Goal: Information Seeking & Learning: Learn about a topic

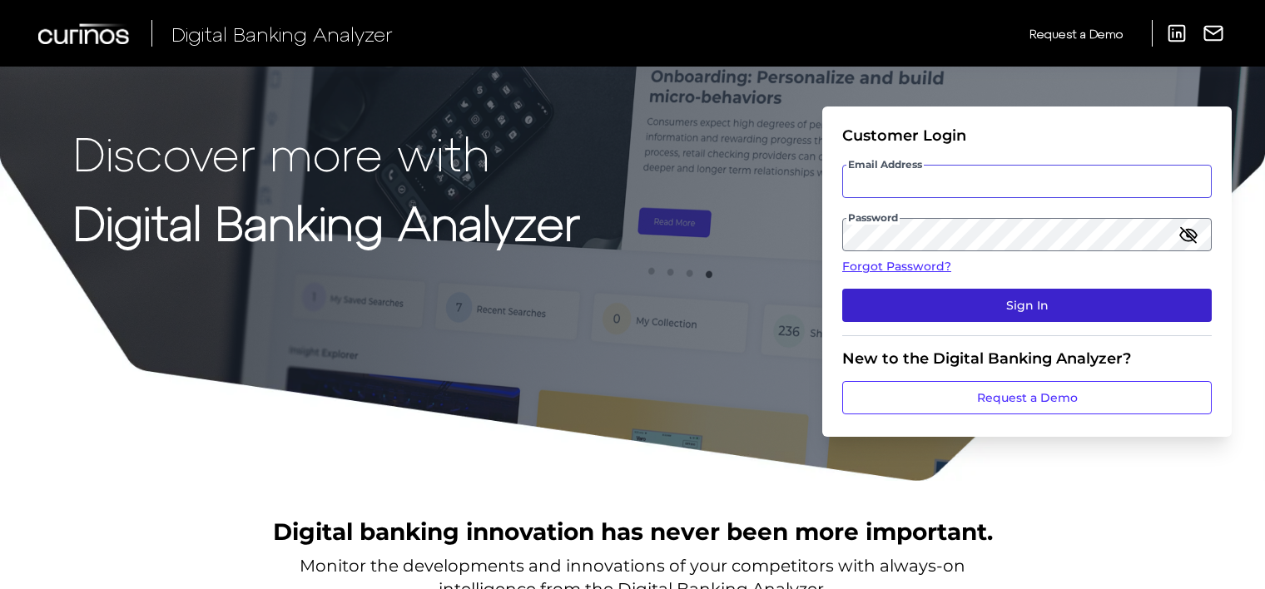
type input "[EMAIL_ADDRESS][DOMAIN_NAME]"
click at [956, 306] on button "Sign In" at bounding box center [1027, 305] width 370 height 33
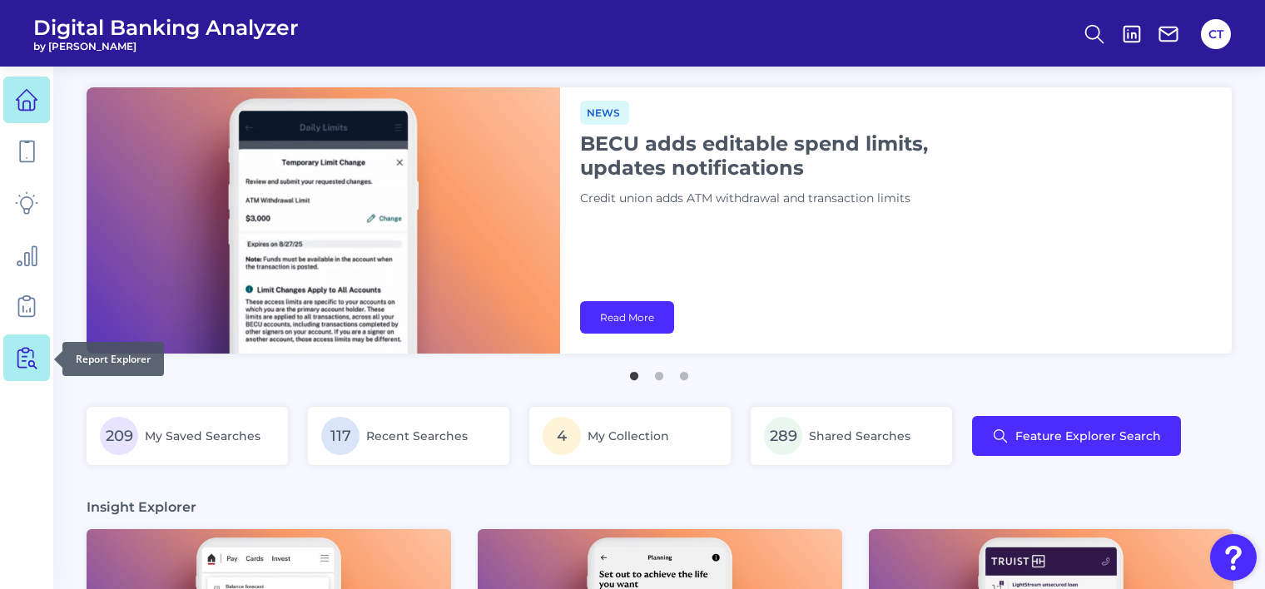
click at [22, 363] on icon at bounding box center [26, 357] width 23 height 23
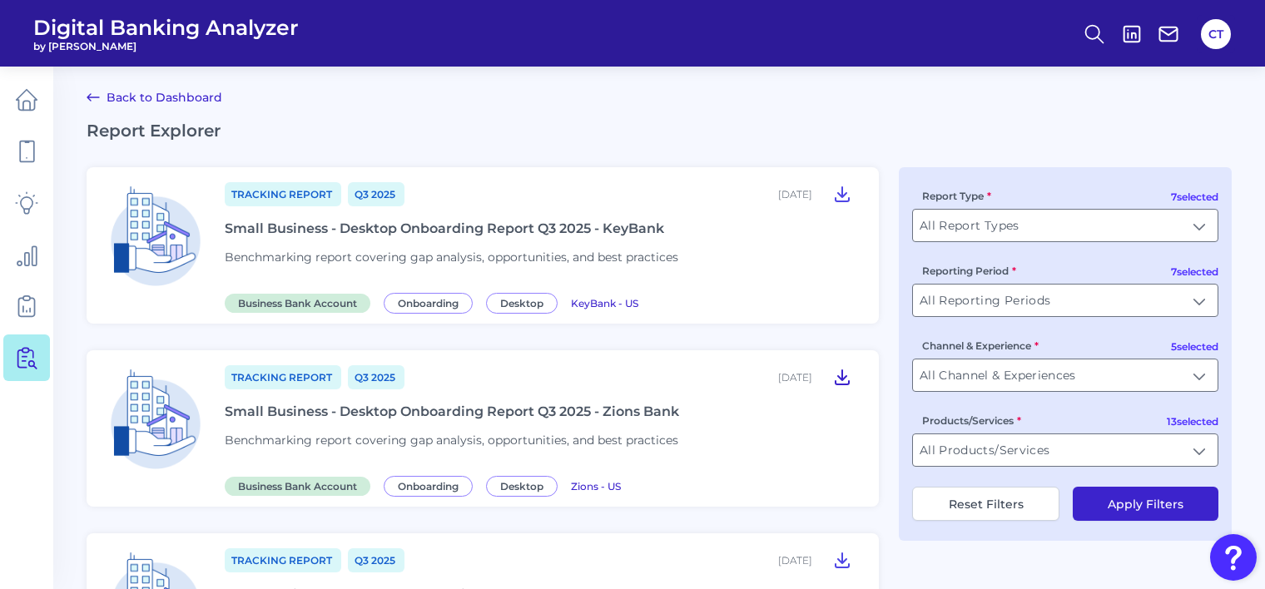
click at [838, 376] on icon at bounding box center [842, 377] width 13 height 14
click at [300, 187] on span "Tracking Report" at bounding box center [283, 194] width 117 height 24
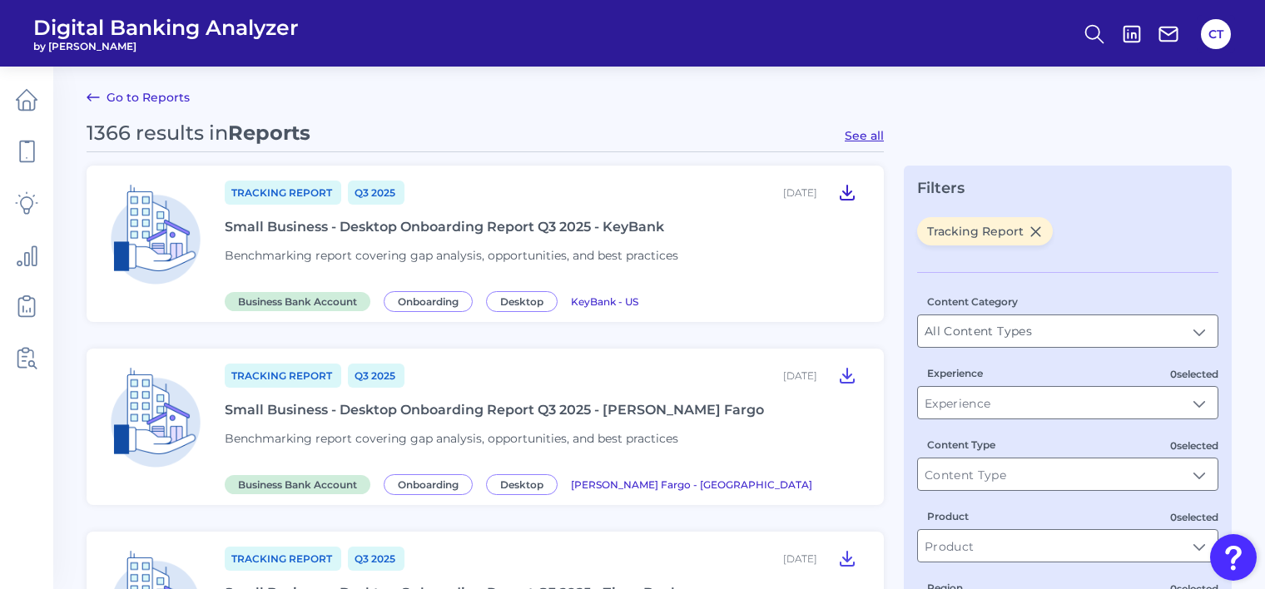
click at [845, 193] on icon at bounding box center [847, 193] width 13 height 14
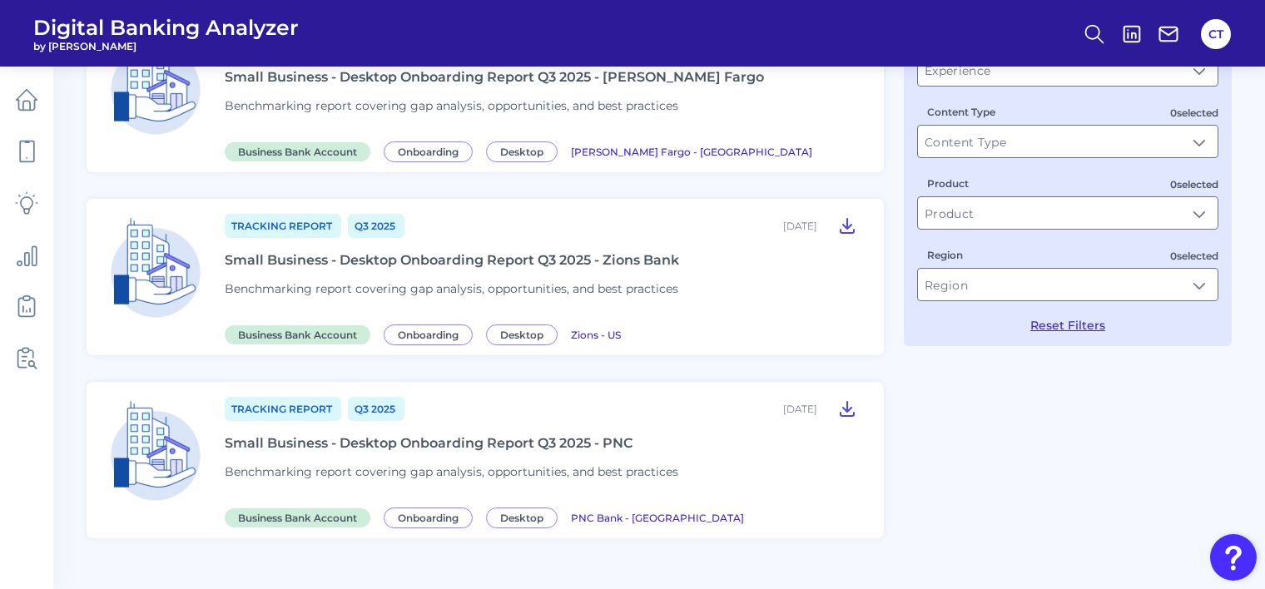
scroll to position [583, 0]
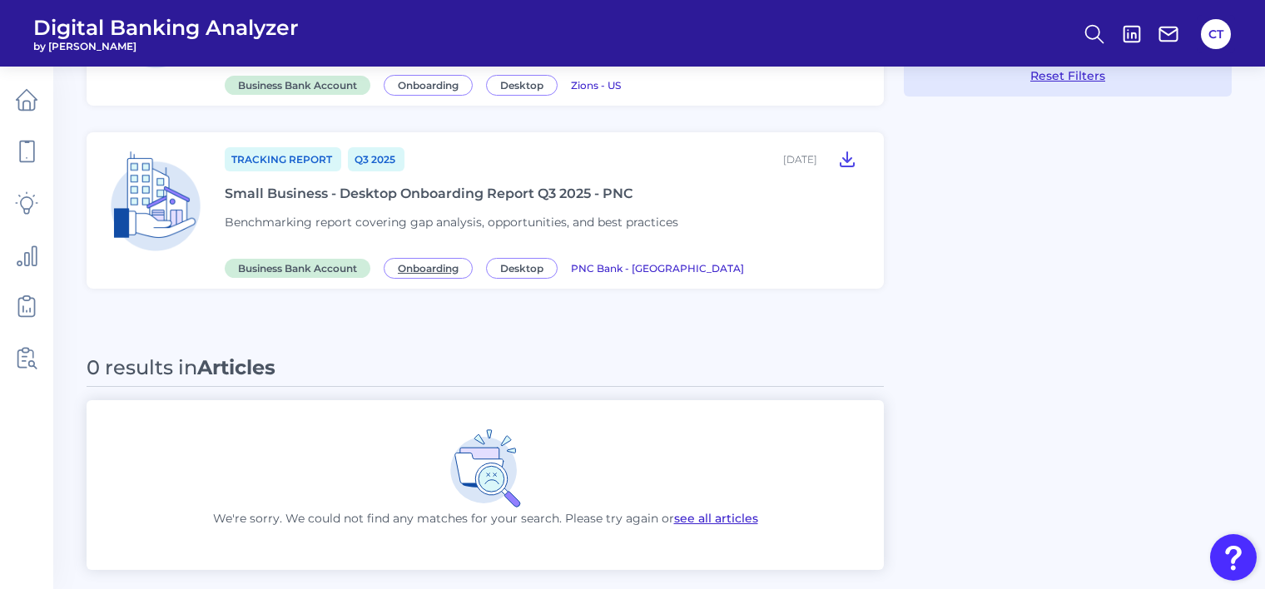
click at [425, 267] on span "Onboarding" at bounding box center [428, 268] width 89 height 21
type input "Onboarding"
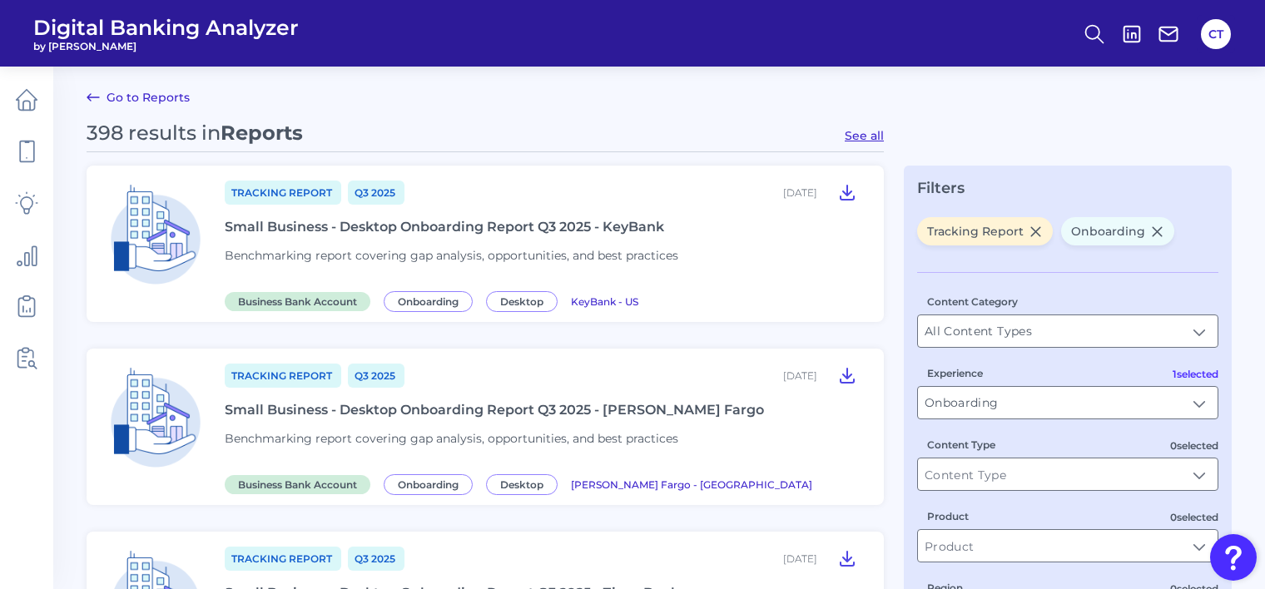
click at [140, 102] on link "Go to Reports" at bounding box center [138, 97] width 103 height 20
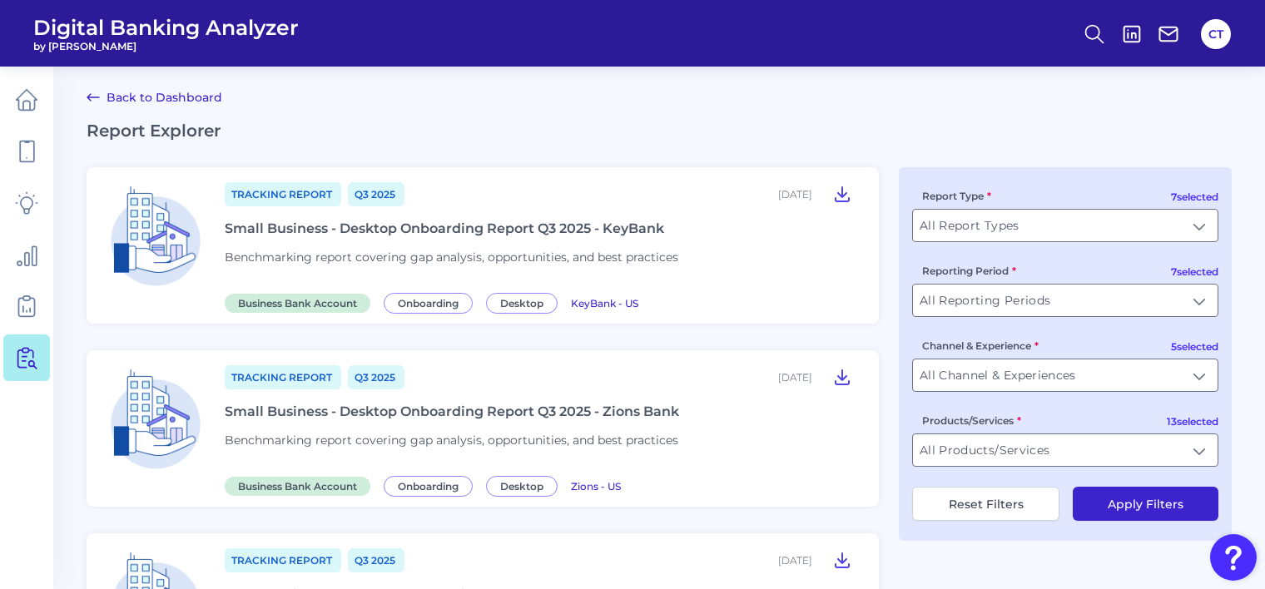
click at [161, 102] on link "Back to Dashboard" at bounding box center [155, 97] width 136 height 20
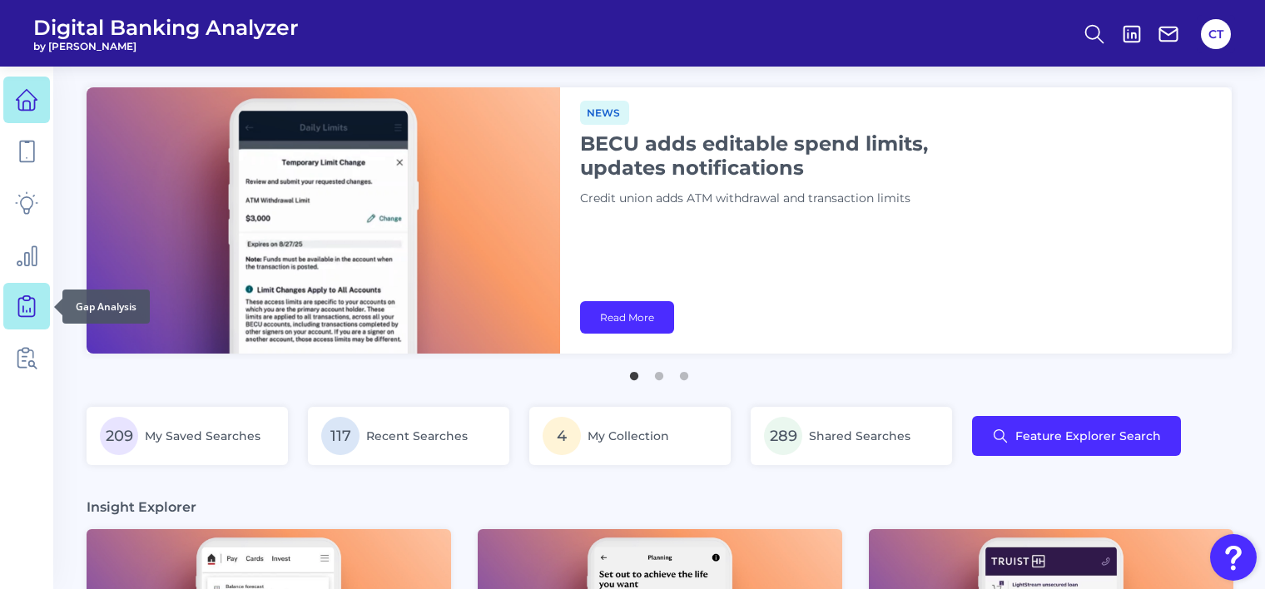
click at [18, 311] on icon at bounding box center [26, 307] width 16 height 18
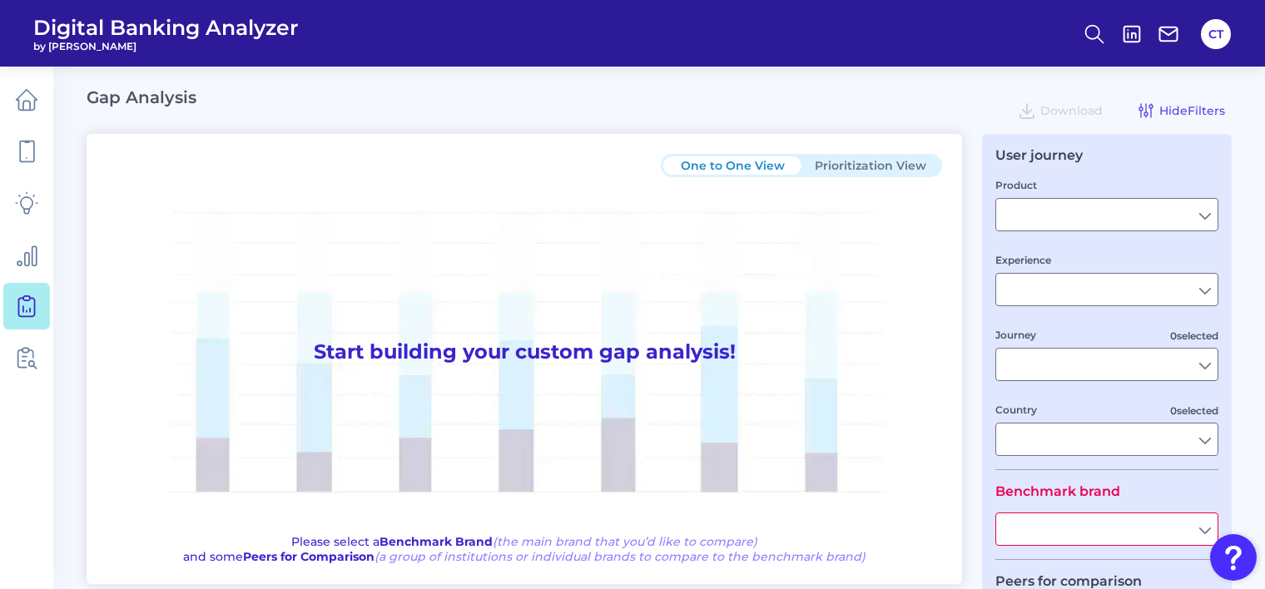
type input "Checking / Current Account"
type input "Mobile Servicing"
type input "Pre-Login Area, New Customer Onboarding, Login & Authentication, Accounts and t…"
type input "[GEOGRAPHIC_DATA]"
type input "All Select individual brands"
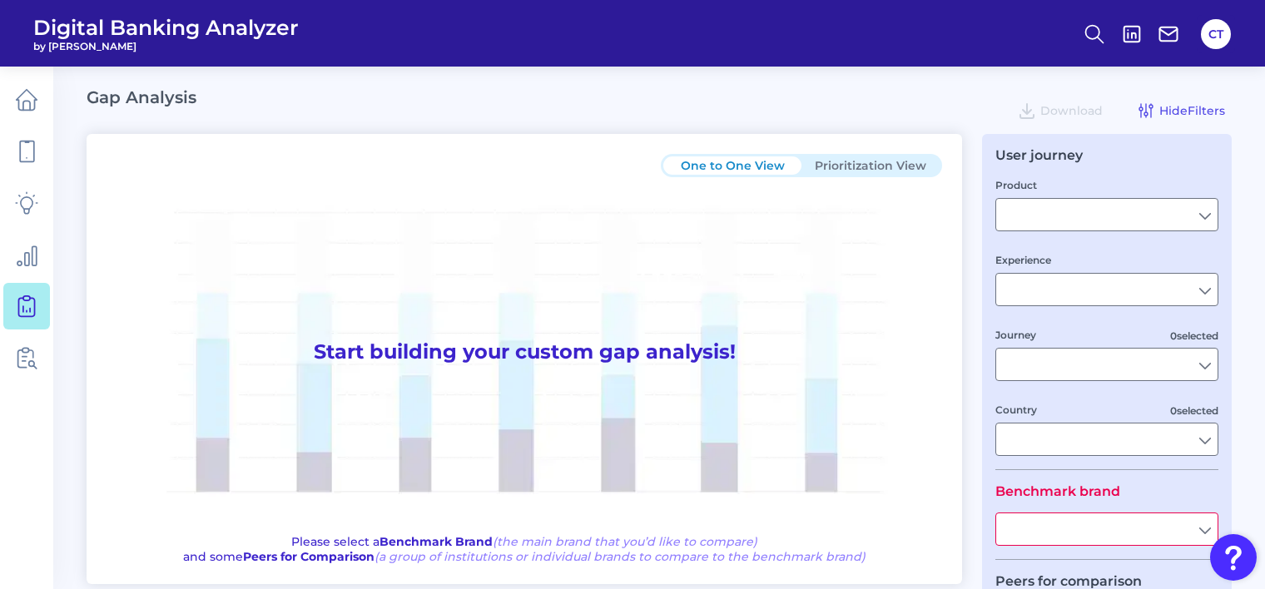
type input "All Journeys"
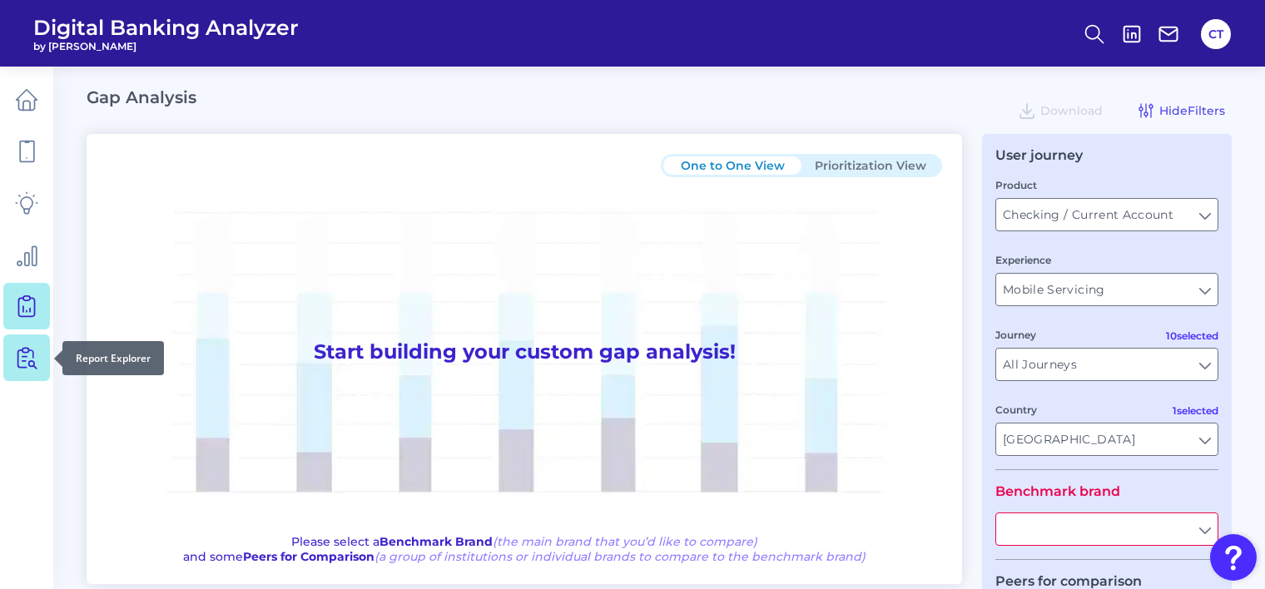
click at [32, 361] on icon at bounding box center [29, 358] width 14 height 21
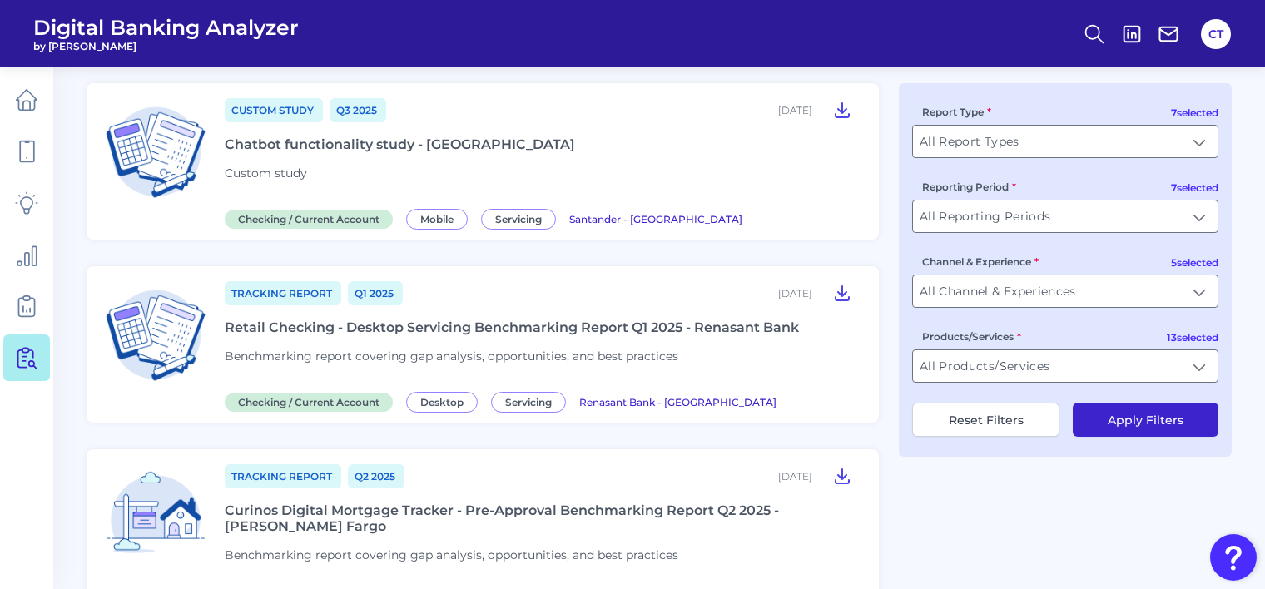
scroll to position [1958, 0]
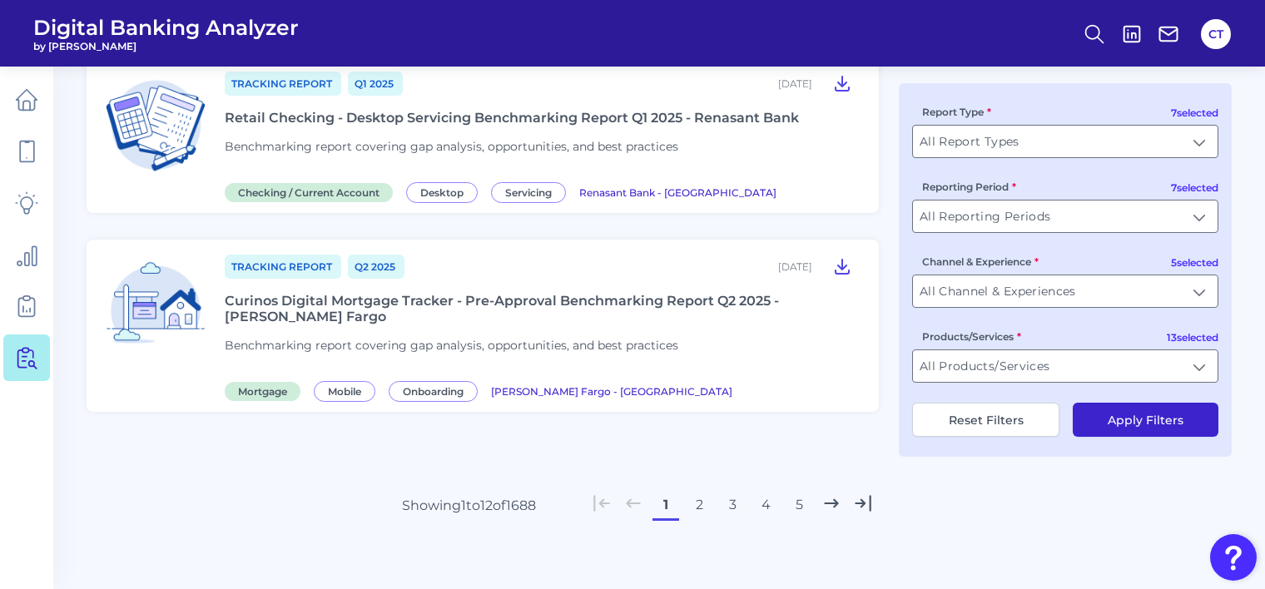
click at [789, 501] on button "5" at bounding box center [799, 505] width 27 height 27
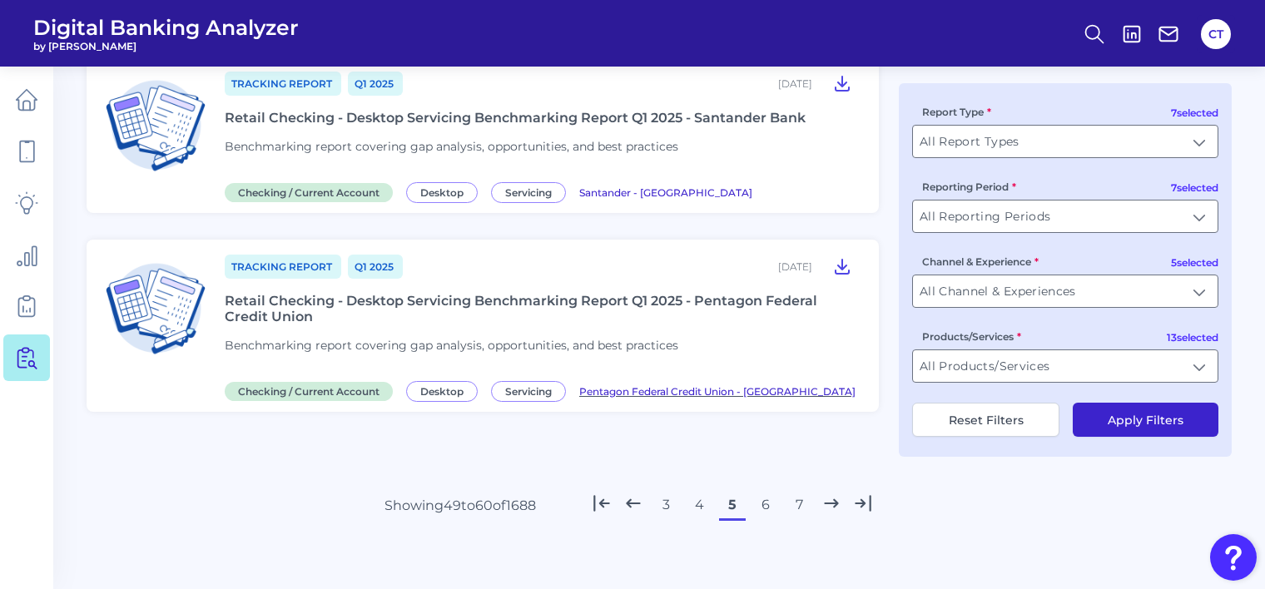
click at [616, 385] on span "Pentagon Federal Credit Union - [GEOGRAPHIC_DATA]" at bounding box center [717, 391] width 276 height 12
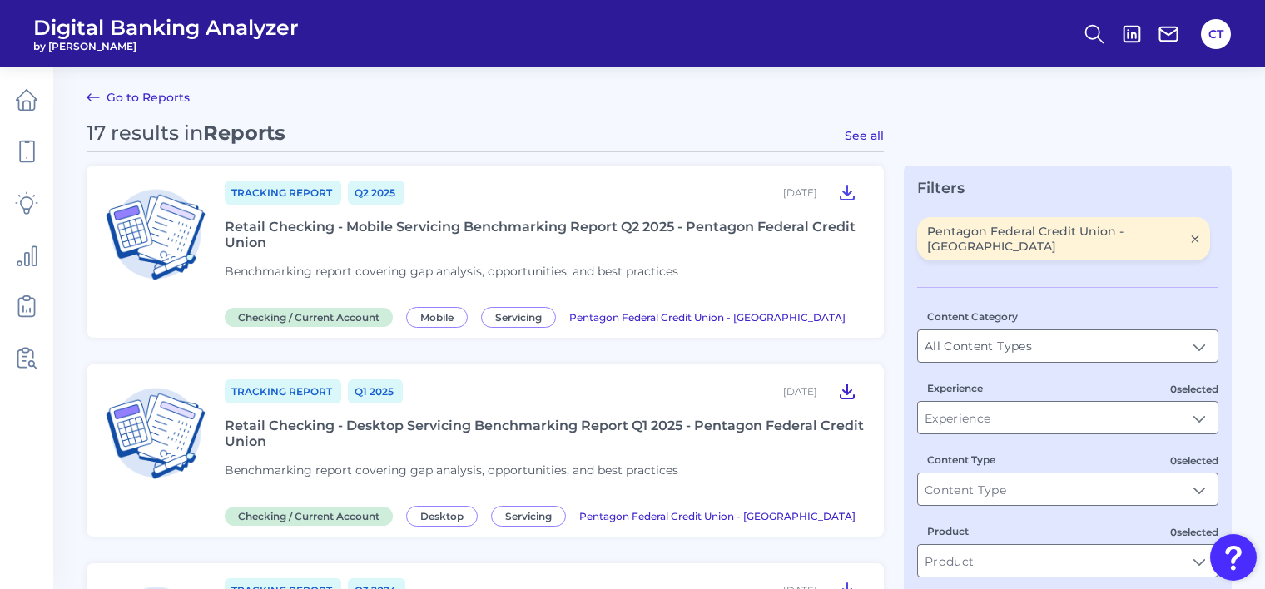
click at [849, 393] on icon at bounding box center [847, 392] width 13 height 14
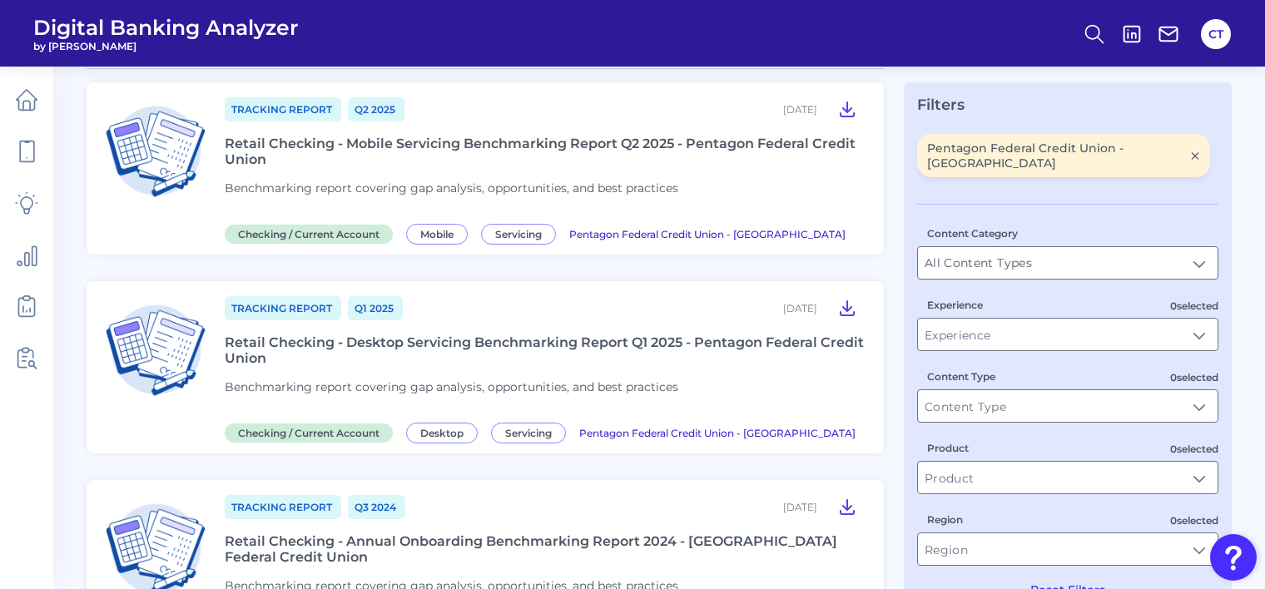
click at [283, 110] on span "Tracking Report" at bounding box center [283, 109] width 117 height 24
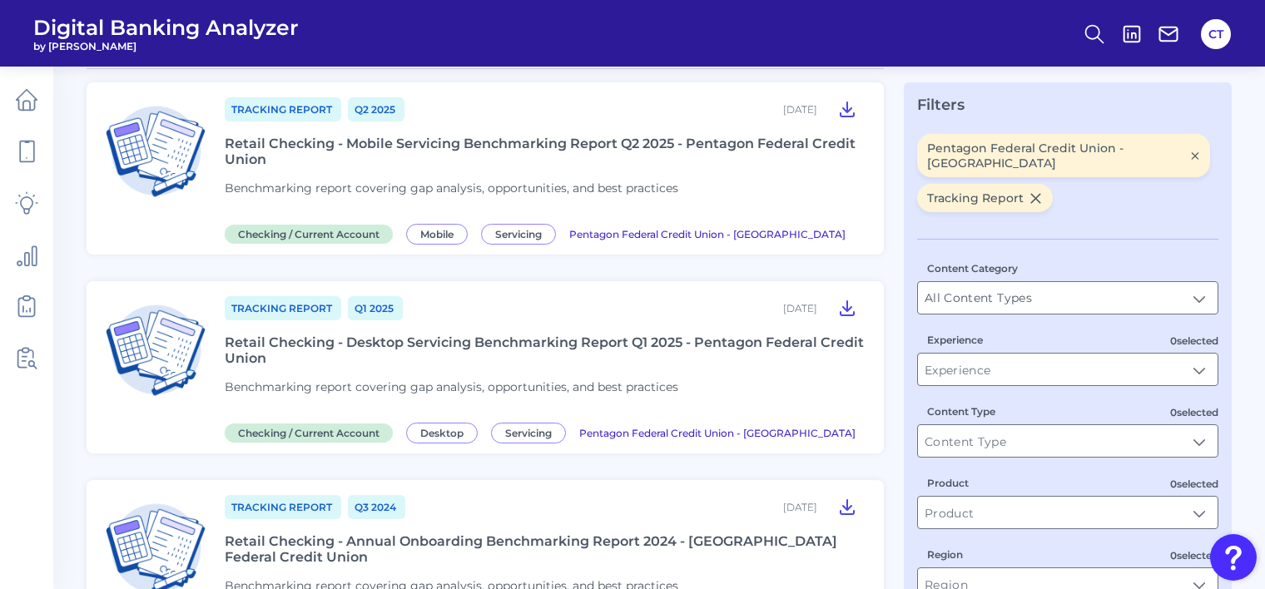
scroll to position [0, 0]
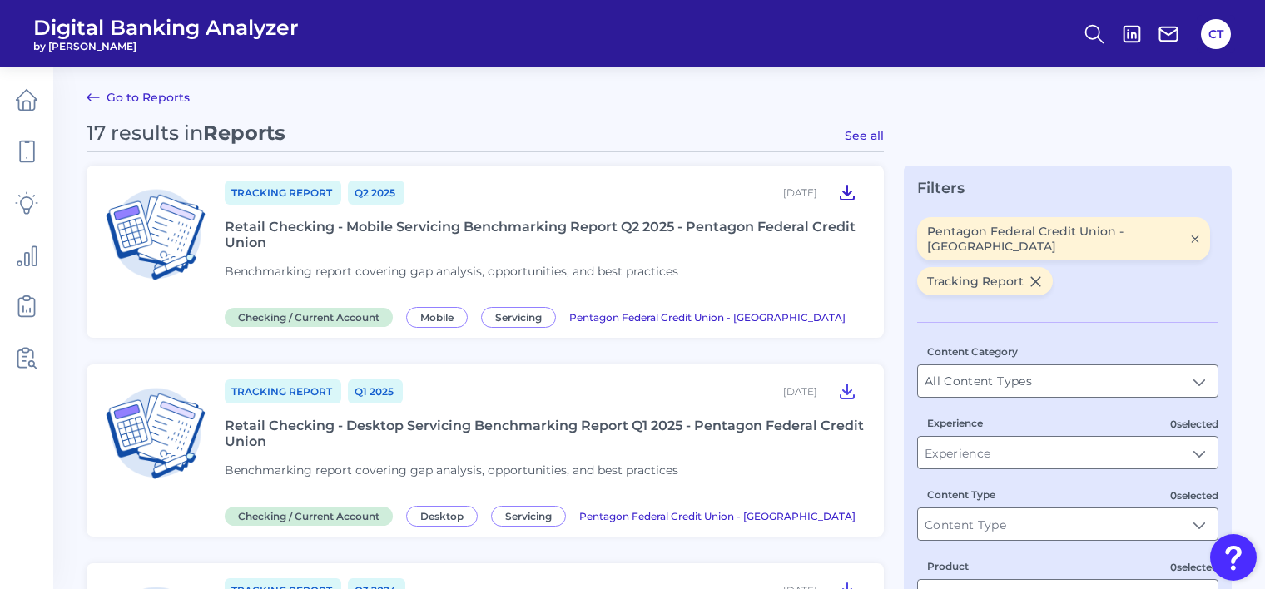
click at [842, 196] on icon at bounding box center [848, 192] width 20 height 20
click at [848, 391] on icon at bounding box center [848, 391] width 20 height 20
